Goal: Navigation & Orientation: Find specific page/section

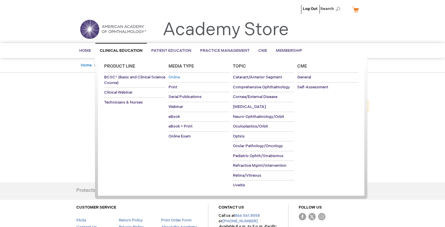
click at [173, 78] on span "Online" at bounding box center [173, 77] width 11 height 5
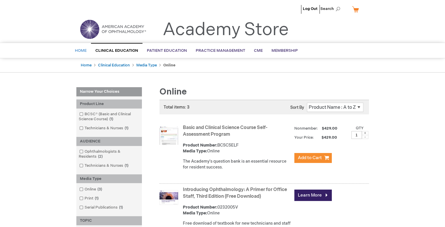
click at [83, 52] on span "Home" at bounding box center [81, 50] width 12 height 5
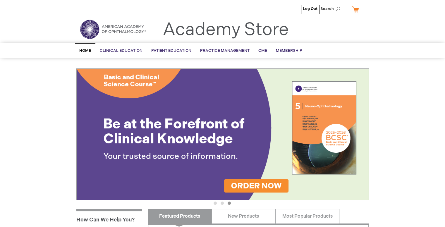
click at [101, 27] on img at bounding box center [113, 29] width 70 height 21
